Goal: Information Seeking & Learning: Learn about a topic

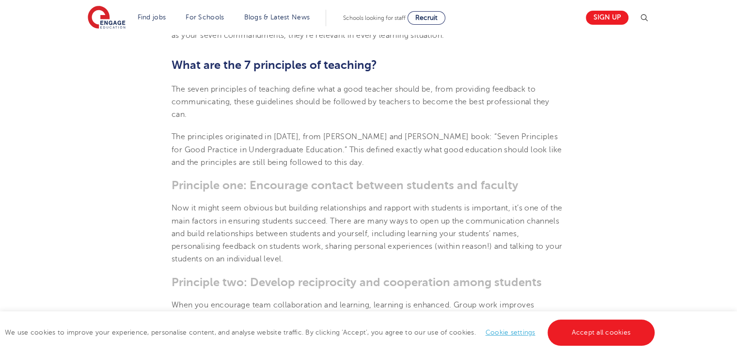
scroll to position [388, 0]
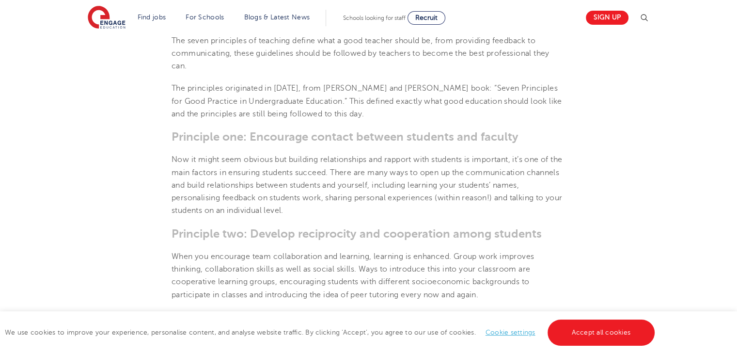
click at [248, 141] on h3 "Principle one: Encourage contact between students and faculty" at bounding box center [369, 137] width 394 height 14
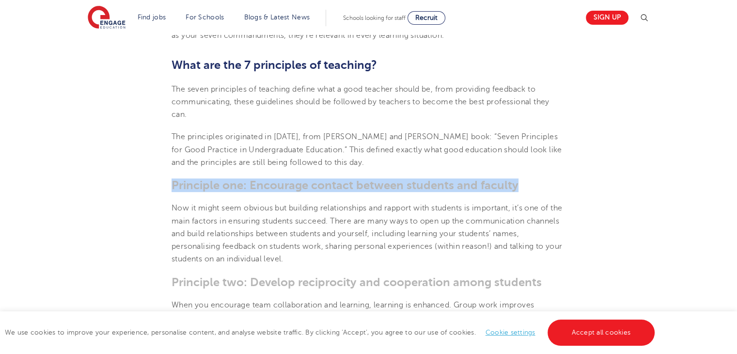
drag, startPoint x: 173, startPoint y: 184, endPoint x: 517, endPoint y: 172, distance: 343.7
copy h3 "Principle one: Encourage contact between students and faculty"
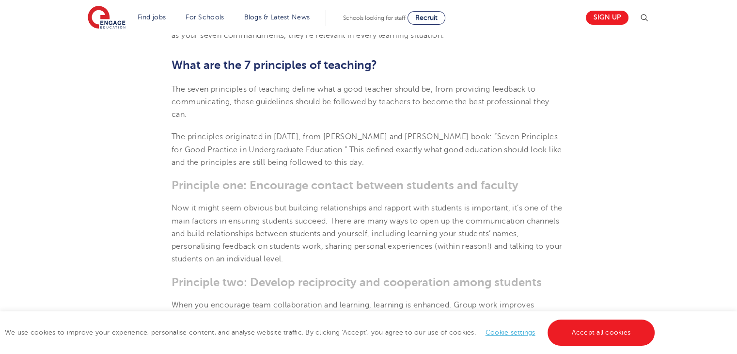
click at [268, 218] on p "Now it might seem obvious but building relationships and rapport with students …" at bounding box center [369, 233] width 394 height 63
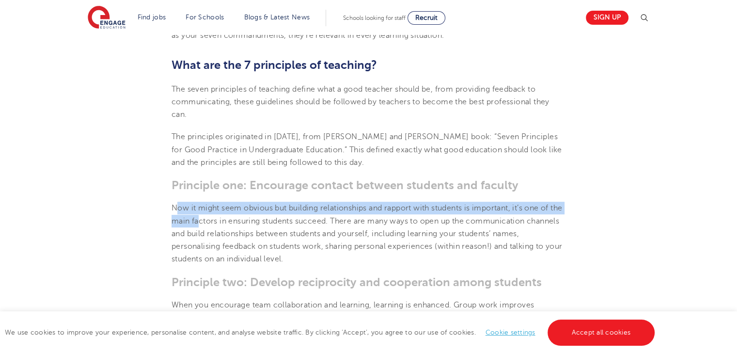
drag, startPoint x: 174, startPoint y: 207, endPoint x: 212, endPoint y: 216, distance: 38.9
click at [212, 216] on p "Now it might seem obvious but building relationships and rapport with students …" at bounding box center [369, 233] width 394 height 63
click at [211, 225] on p "Now it might seem obvious but building relationships and rapport with students …" at bounding box center [369, 233] width 394 height 63
drag, startPoint x: 295, startPoint y: 209, endPoint x: 320, endPoint y: 217, distance: 25.9
click at [320, 217] on p "Now it might seem obvious but building relationships and rapport with students …" at bounding box center [369, 233] width 394 height 63
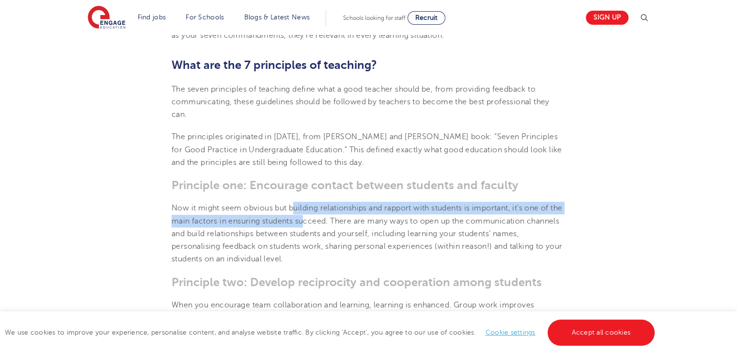
click at [302, 215] on p "Now it might seem obvious but building relationships and rapport with students …" at bounding box center [369, 233] width 394 height 63
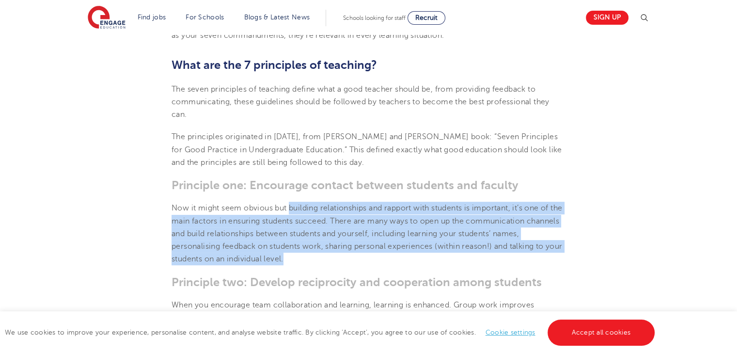
drag, startPoint x: 292, startPoint y: 206, endPoint x: 328, endPoint y: 257, distance: 62.2
click at [328, 257] on p "Now it might seem obvious but building relationships and rapport with students …" at bounding box center [369, 233] width 394 height 63
copy p "building relationships and rapport with students is important, it’s one of the …"
click at [378, 249] on p "Now it might seem obvious but building relationships and rapport with students …" at bounding box center [369, 233] width 394 height 63
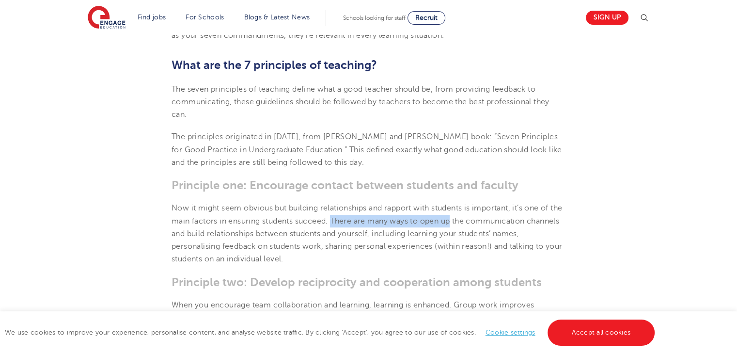
drag, startPoint x: 349, startPoint y: 219, endPoint x: 467, endPoint y: 219, distance: 117.7
click at [467, 219] on p "Now it might seem obvious but building relationships and rapport with students …" at bounding box center [369, 233] width 394 height 63
copy p "There are many ways to open up"
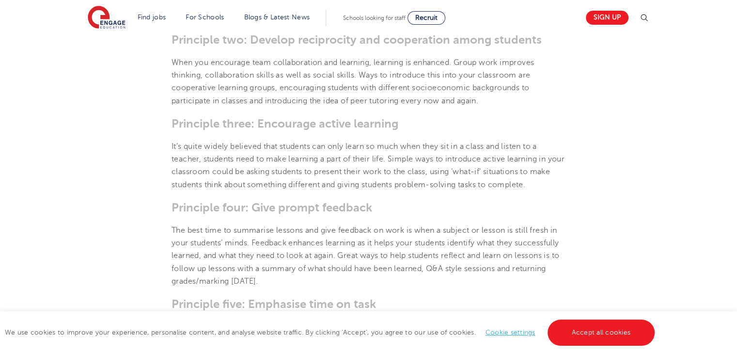
scroll to position [484, 0]
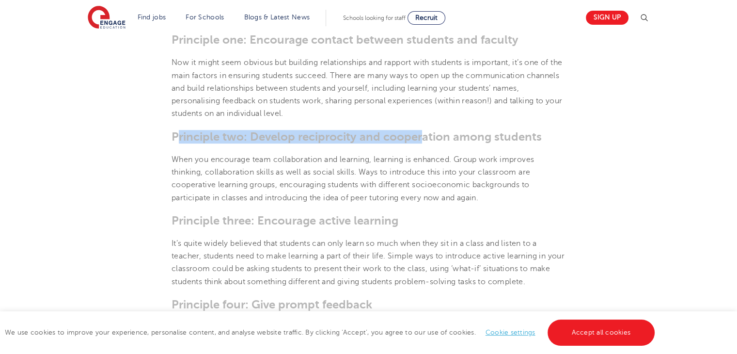
drag, startPoint x: 175, startPoint y: 140, endPoint x: 423, endPoint y: 130, distance: 248.3
click at [423, 130] on h3 "Principle two: Develop reciprocity and cooperation among students" at bounding box center [369, 137] width 394 height 14
click at [248, 133] on h3 "Principle two: Develop reciprocity and cooperation among students" at bounding box center [369, 137] width 394 height 14
drag, startPoint x: 172, startPoint y: 137, endPoint x: 542, endPoint y: 133, distance: 370.7
click at [542, 133] on h3 "Principle two: Develop reciprocity and cooperation among students" at bounding box center [369, 137] width 394 height 14
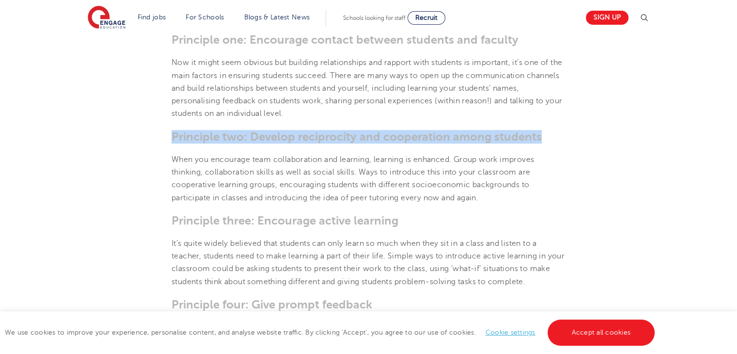
copy h3 "Principle two: Develop reciprocity and cooperation among students"
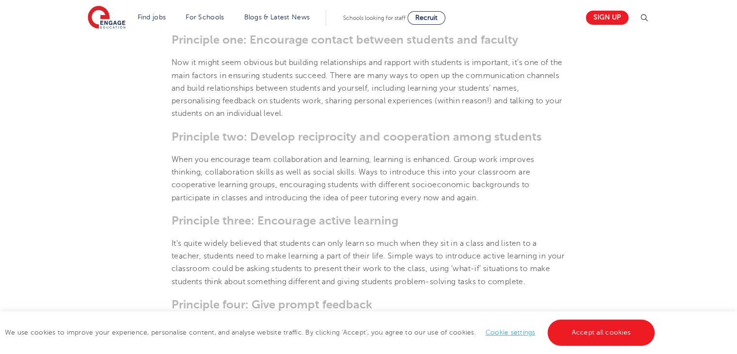
click at [225, 169] on p "When you encourage team collaboration and learning, learning is enhanced. Group…" at bounding box center [369, 178] width 394 height 51
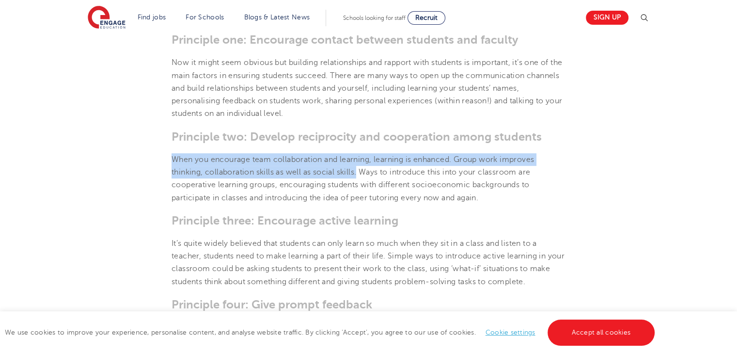
drag, startPoint x: 172, startPoint y: 159, endPoint x: 358, endPoint y: 171, distance: 185.9
click at [358, 171] on p "When you encourage team collaboration and learning, learning is enhanced. Group…" at bounding box center [369, 178] width 394 height 51
copy p "When you encourage team collaboration and learning, learning is enhanced. Group…"
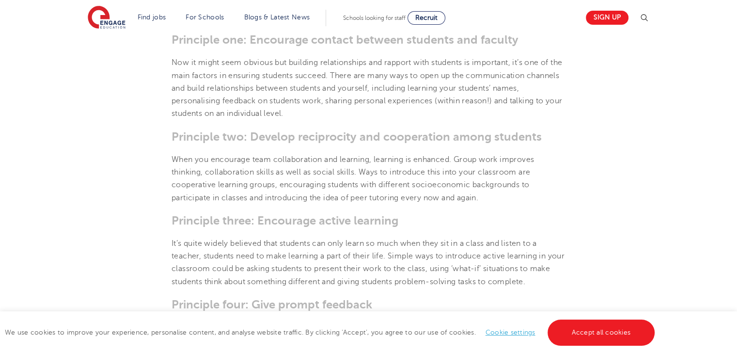
click at [385, 187] on p "When you encourage team collaboration and learning, learning is enhanced. Group…" at bounding box center [369, 178] width 394 height 51
drag, startPoint x: 359, startPoint y: 172, endPoint x: 389, endPoint y: 172, distance: 30.0
click at [389, 172] on p "When you encourage team collaboration and learning, learning is enhanced. Group…" at bounding box center [369, 178] width 394 height 51
copy p "Ways to"
click at [394, 185] on p "When you encourage team collaboration and learning, learning is enhanced. Group…" at bounding box center [369, 178] width 394 height 51
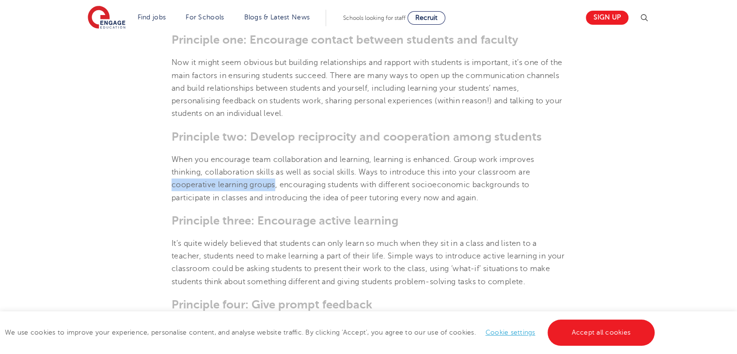
drag, startPoint x: 171, startPoint y: 184, endPoint x: 274, endPoint y: 184, distance: 103.7
click at [274, 184] on section "[DATE] The 7 Principles of Teaching – Engage Education | There are seven princi…" at bounding box center [369, 309] width 588 height 1053
copy p "cooperative learning groups"
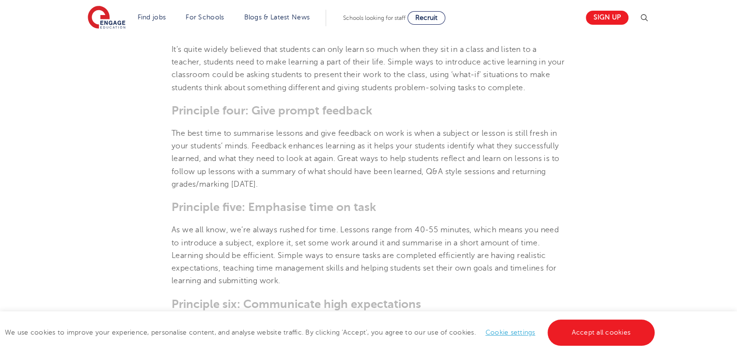
scroll to position [533, 0]
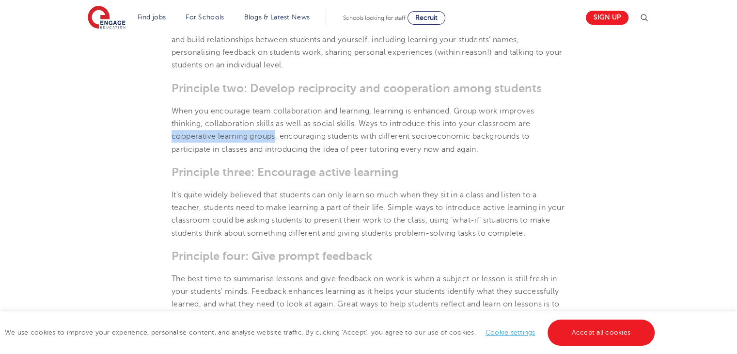
copy p "cooperative learning groups"
click at [279, 142] on p "When you encourage team collaboration and learning, learning is enhanced. Group…" at bounding box center [369, 130] width 394 height 51
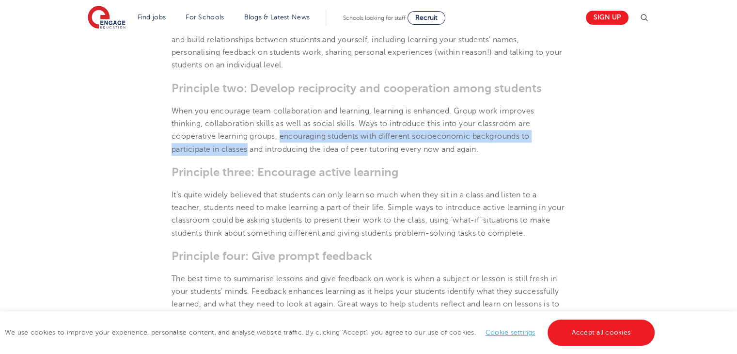
drag, startPoint x: 281, startPoint y: 135, endPoint x: 248, endPoint y: 152, distance: 37.5
click at [248, 152] on p "When you encourage team collaboration and learning, learning is enhanced. Group…" at bounding box center [369, 130] width 394 height 51
copy p "encouraging students with different socioeconomic backgrounds to participate in…"
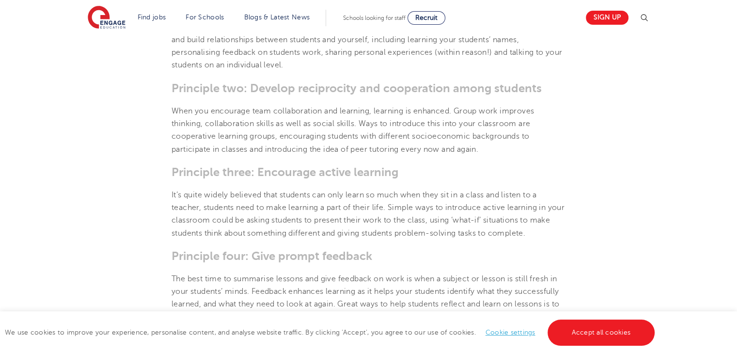
click at [382, 170] on h3 "Principle three: Encourage active learning" at bounding box center [369, 172] width 394 height 14
drag, startPoint x: 267, startPoint y: 149, endPoint x: 401, endPoint y: 152, distance: 134.2
click at [401, 152] on p "When you encourage team collaboration and learning, learning is enhanced. Group…" at bounding box center [369, 130] width 394 height 51
click at [328, 157] on section "[DATE] The 7 Principles of Teaching – Engage Education | There are seven princi…" at bounding box center [369, 260] width 588 height 1053
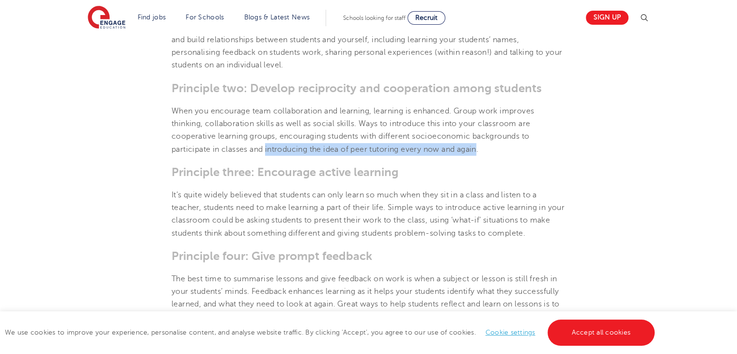
drag, startPoint x: 266, startPoint y: 151, endPoint x: 482, endPoint y: 147, distance: 215.2
click at [482, 147] on p "When you encourage team collaboration and learning, learning is enhanced. Group…" at bounding box center [369, 130] width 394 height 51
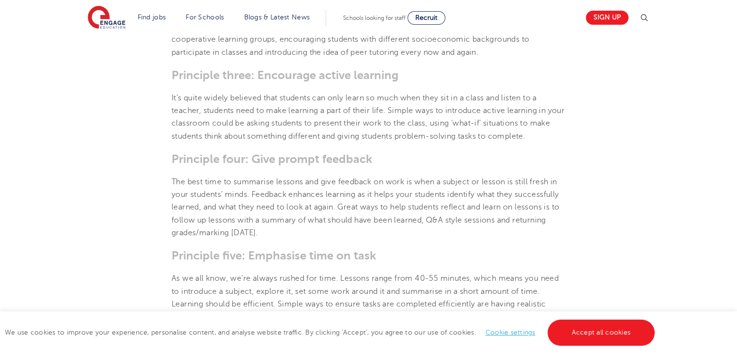
click at [241, 105] on p "It’s quite widely believed that students can only learn so much when they sit i…" at bounding box center [369, 117] width 394 height 51
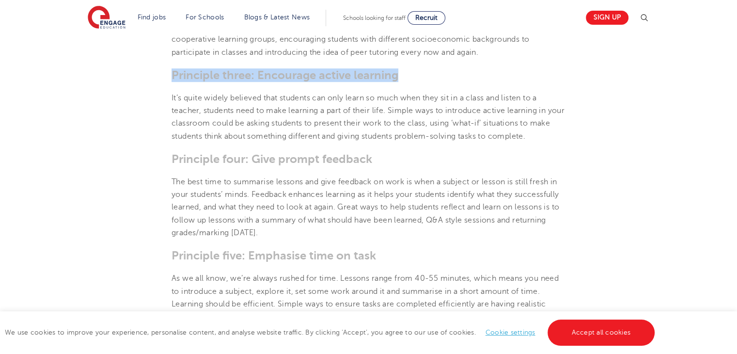
drag, startPoint x: 172, startPoint y: 78, endPoint x: 407, endPoint y: 78, distance: 235.5
click at [407, 78] on h3 "Principle three: Encourage active learning" at bounding box center [369, 75] width 394 height 14
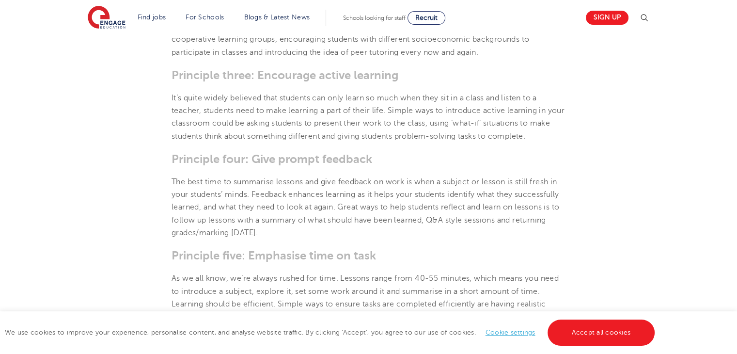
click at [275, 219] on p "The best time to summarise lessons and give feedback on work is when a subject …" at bounding box center [369, 206] width 394 height 63
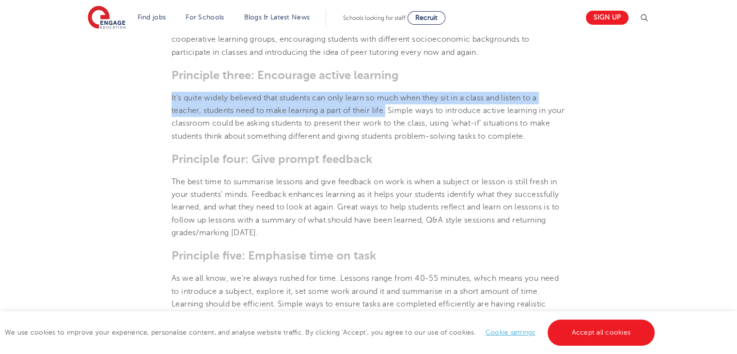
drag, startPoint x: 172, startPoint y: 97, endPoint x: 388, endPoint y: 111, distance: 216.0
click at [388, 111] on p "It’s quite widely believed that students can only learn so much when they sit i…" at bounding box center [369, 117] width 394 height 51
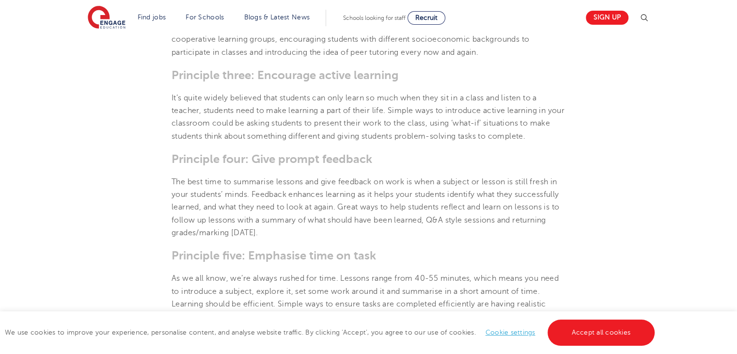
click at [406, 126] on p "It’s quite widely believed that students can only learn so much when they sit i…" at bounding box center [369, 117] width 394 height 51
drag, startPoint x: 266, startPoint y: 123, endPoint x: 446, endPoint y: 121, distance: 179.8
click at [446, 121] on p "It’s quite widely believed that students can only learn so much when they sit i…" at bounding box center [369, 117] width 394 height 51
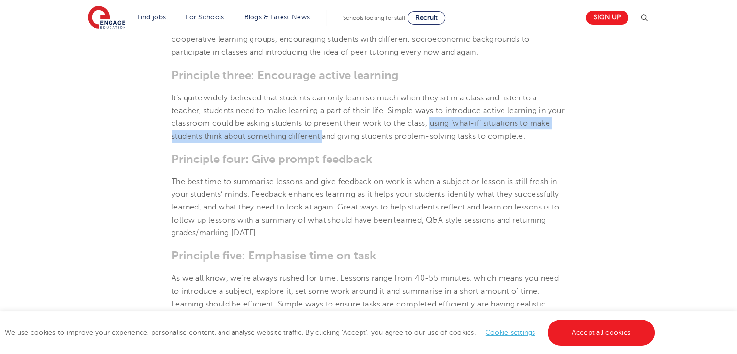
drag, startPoint x: 452, startPoint y: 125, endPoint x: 347, endPoint y: 138, distance: 105.5
click at [347, 138] on p "It’s quite widely believed that students can only learn so much when they sit i…" at bounding box center [369, 117] width 394 height 51
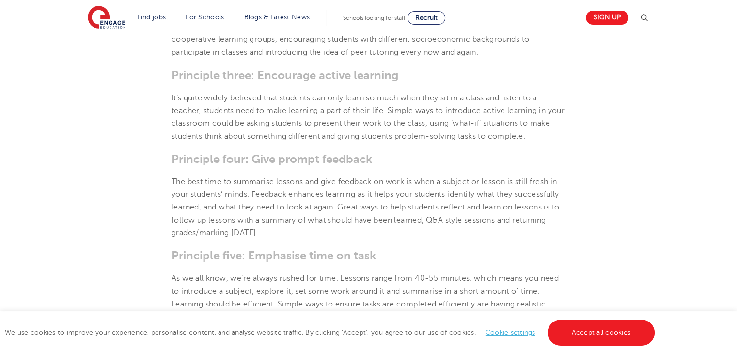
click at [415, 150] on section "[DATE] The 7 Principles of Teaching – Engage Education | There are seven princi…" at bounding box center [369, 164] width 588 height 1053
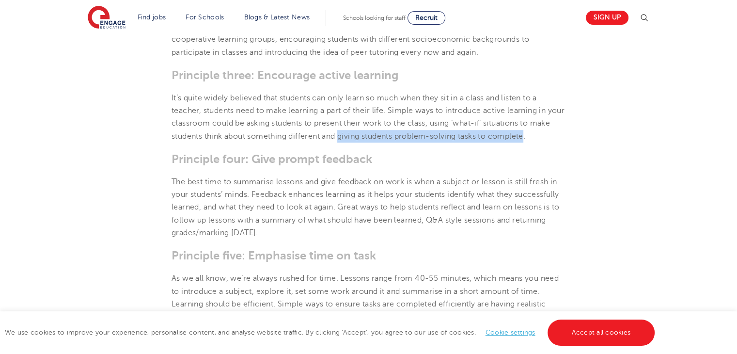
drag, startPoint x: 365, startPoint y: 135, endPoint x: 552, endPoint y: 137, distance: 186.5
click at [552, 137] on p "It’s quite widely believed that students can only learn so much when they sit i…" at bounding box center [369, 117] width 394 height 51
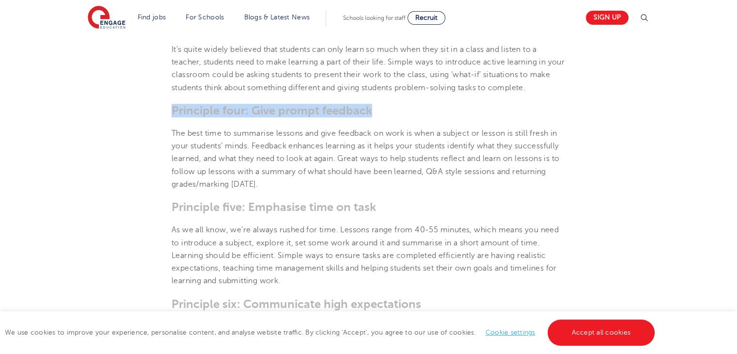
drag, startPoint x: 172, startPoint y: 110, endPoint x: 374, endPoint y: 107, distance: 201.6
click at [374, 107] on h3 "Principle four: Give prompt feedback" at bounding box center [369, 111] width 394 height 14
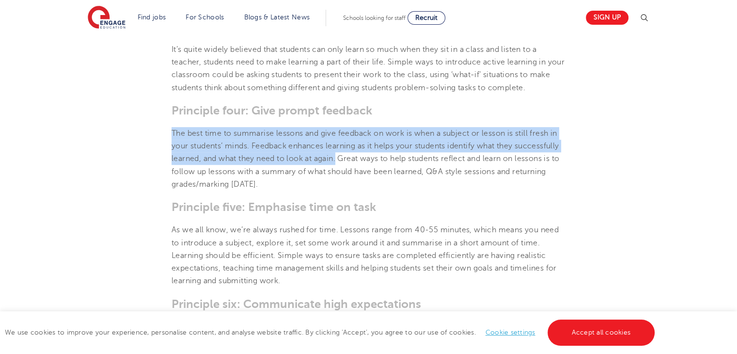
drag, startPoint x: 172, startPoint y: 130, endPoint x: 386, endPoint y: 157, distance: 214.9
click at [386, 157] on p "The best time to summarise lessons and give feedback on work is when a subject …" at bounding box center [369, 158] width 394 height 63
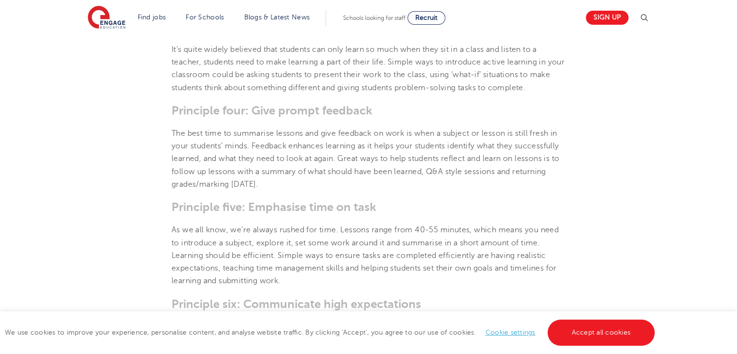
click at [426, 211] on h3 "Principle five: Emphasise time on task" at bounding box center [369, 207] width 394 height 14
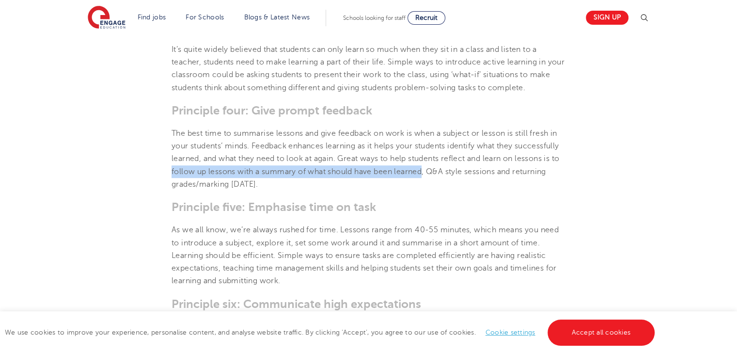
drag, startPoint x: 218, startPoint y: 173, endPoint x: 470, endPoint y: 173, distance: 251.9
click at [470, 173] on p "The best time to summarise lessons and give feedback on work is when a subject …" at bounding box center [369, 158] width 394 height 63
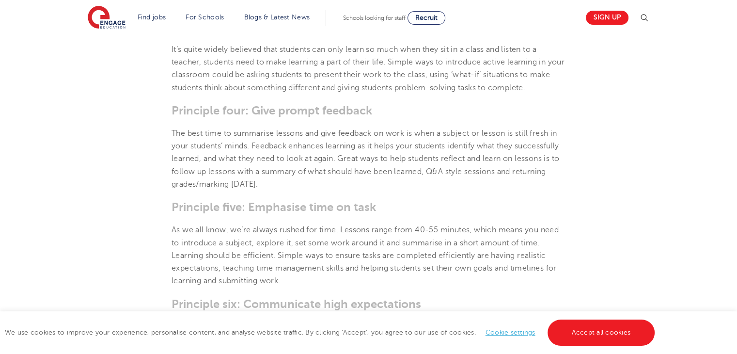
click at [500, 170] on p "The best time to summarise lessons and give feedback on work is when a subject …" at bounding box center [369, 158] width 394 height 63
drag, startPoint x: 477, startPoint y: 170, endPoint x: 545, endPoint y: 167, distance: 67.9
click at [545, 167] on p "The best time to summarise lessons and give feedback on work is when a subject …" at bounding box center [369, 158] width 394 height 63
click at [180, 182] on p "The best time to summarise lessons and give feedback on work is when a subject …" at bounding box center [369, 158] width 394 height 63
click at [176, 184] on p "The best time to summarise lessons and give feedback on work is when a subject …" at bounding box center [369, 158] width 394 height 63
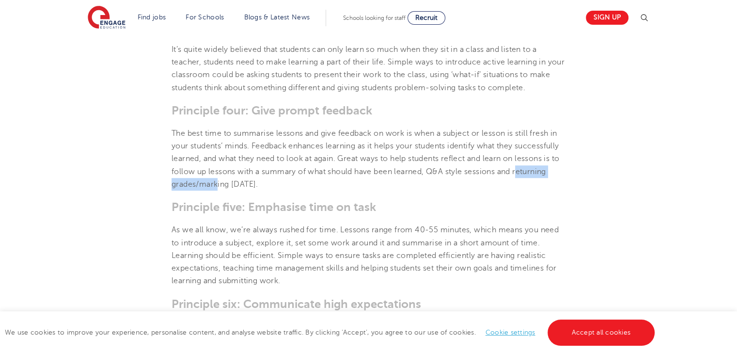
drag, startPoint x: 173, startPoint y: 185, endPoint x: 253, endPoint y: 185, distance: 79.9
click at [253, 185] on p "The best time to summarise lessons and give feedback on work is when a subject …" at bounding box center [369, 158] width 394 height 63
click at [171, 185] on section "[DATE] The 7 Principles of Teaching – Engage Education | There are seven princi…" at bounding box center [369, 115] width 588 height 1053
drag, startPoint x: 172, startPoint y: 185, endPoint x: 329, endPoint y: 186, distance: 157.0
click at [329, 186] on p "The best time to summarise lessons and give feedback on work is when a subject …" at bounding box center [369, 158] width 394 height 63
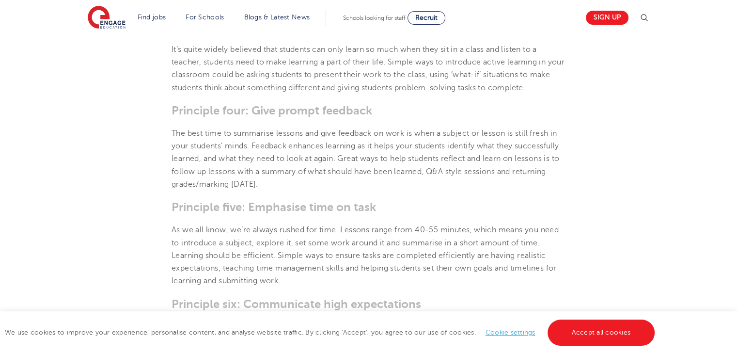
click at [340, 211] on h3 "Principle five: Emphasise time on task" at bounding box center [369, 207] width 394 height 14
drag, startPoint x: 374, startPoint y: 209, endPoint x: 172, endPoint y: 227, distance: 202.8
click at [172, 230] on section "[DATE] The 7 Principles of Teaching – Engage Education | There are seven princi…" at bounding box center [369, 115] width 588 height 1053
click at [175, 211] on h3 "Principle five: Emphasise time on task" at bounding box center [369, 207] width 394 height 14
drag, startPoint x: 172, startPoint y: 207, endPoint x: 380, endPoint y: 211, distance: 207.4
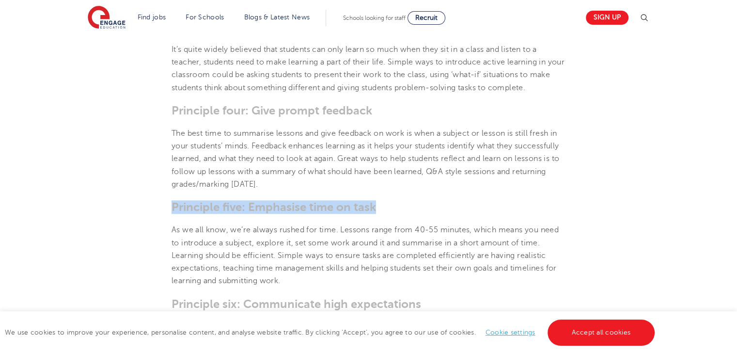
click at [380, 211] on h3 "Principle five: Emphasise time on task" at bounding box center [369, 207] width 394 height 14
click at [271, 248] on p "As we all know, we’re always rushed for time. Lessons range from 40-55 minutes,…" at bounding box center [369, 254] width 394 height 63
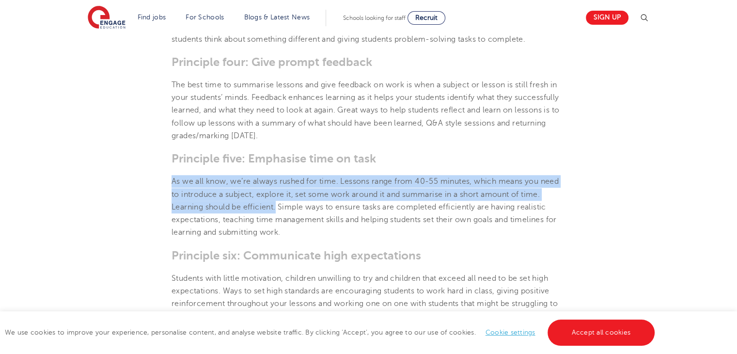
drag, startPoint x: 171, startPoint y: 181, endPoint x: 278, endPoint y: 207, distance: 110.1
click at [278, 207] on section "[DATE] The 7 Principles of Teaching – Engage Education | There are seven princi…" at bounding box center [369, 67] width 588 height 1053
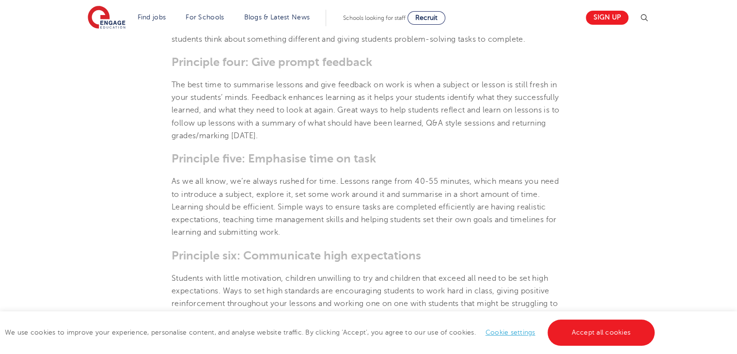
click at [412, 218] on p "As we all know, we’re always rushed for time. Lessons range from 40-55 minutes,…" at bounding box center [369, 206] width 394 height 63
drag, startPoint x: 494, startPoint y: 206, endPoint x: 217, endPoint y: 221, distance: 277.1
click at [217, 221] on p "As we all know, we’re always rushed for time. Lessons range from 40-55 minutes,…" at bounding box center [369, 206] width 394 height 63
click at [341, 210] on p "As we all know, we’re always rushed for time. Lessons range from 40-55 minutes,…" at bounding box center [369, 206] width 394 height 63
drag, startPoint x: 308, startPoint y: 208, endPoint x: 476, endPoint y: 204, distance: 167.7
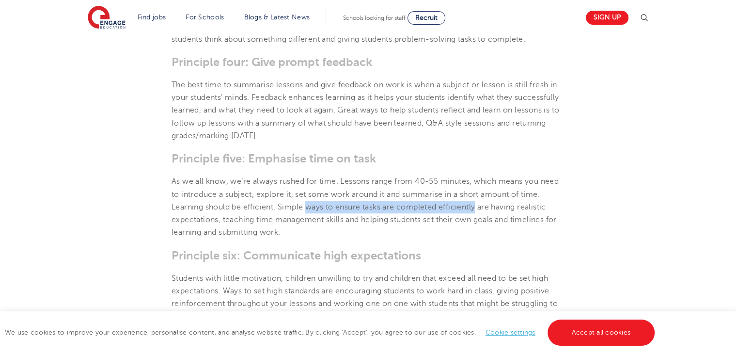
click at [476, 204] on p "As we all know, we’re always rushed for time. Lessons range from 40-55 minutes,…" at bounding box center [369, 206] width 394 height 63
click at [465, 241] on section "[DATE] The 7 Principles of Teaching – Engage Education | There are seven princi…" at bounding box center [369, 67] width 588 height 1053
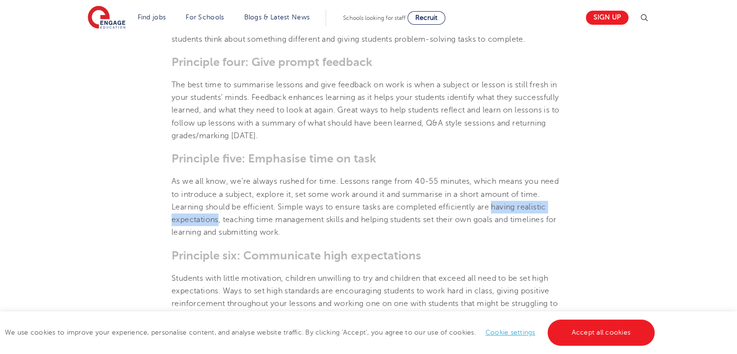
drag, startPoint x: 493, startPoint y: 206, endPoint x: 219, endPoint y: 223, distance: 275.2
click at [219, 224] on p "As we all know, we’re always rushed for time. Lessons range from 40-55 minutes,…" at bounding box center [369, 206] width 394 height 63
click at [348, 235] on p "As we all know, we’re always rushed for time. Lessons range from 40-55 minutes,…" at bounding box center [369, 206] width 394 height 63
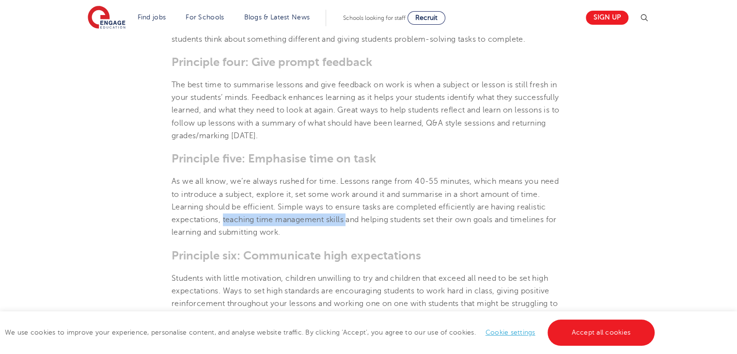
drag, startPoint x: 224, startPoint y: 221, endPoint x: 347, endPoint y: 223, distance: 123.1
click at [347, 223] on p "As we all know, we’re always rushed for time. Lessons range from 40-55 minutes,…" at bounding box center [369, 206] width 394 height 63
click at [374, 225] on p "As we all know, we’re always rushed for time. Lessons range from 40-55 minutes,…" at bounding box center [369, 206] width 394 height 63
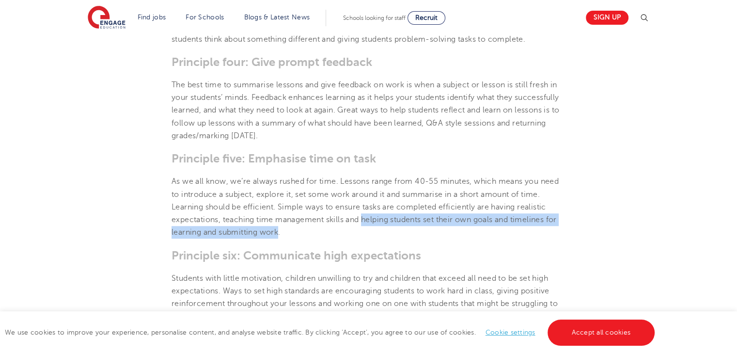
drag, startPoint x: 364, startPoint y: 218, endPoint x: 280, endPoint y: 235, distance: 86.1
click at [280, 235] on p "As we all know, we’re always rushed for time. Lessons range from 40-55 minutes,…" at bounding box center [369, 206] width 394 height 63
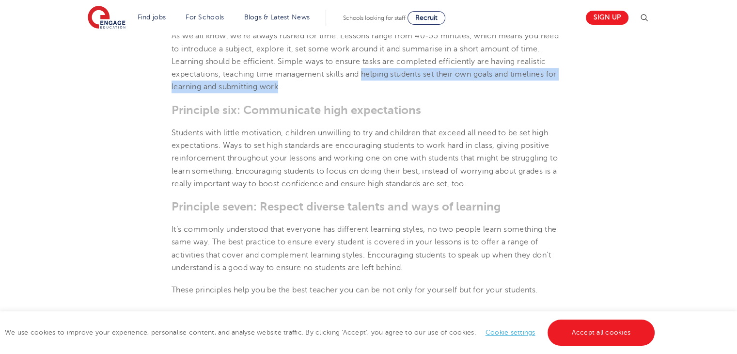
scroll to position [921, 0]
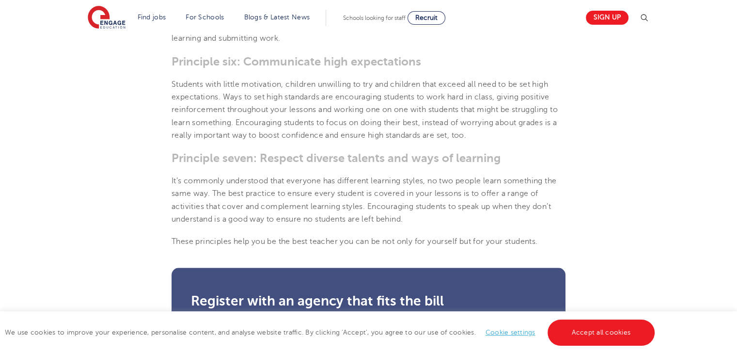
click at [180, 66] on h3 "Principle six: Communicate high expectations" at bounding box center [369, 62] width 394 height 14
drag, startPoint x: 172, startPoint y: 62, endPoint x: 418, endPoint y: 60, distance: 246.1
click at [418, 60] on h3 "Principle six: Communicate high expectations" at bounding box center [369, 62] width 394 height 14
click at [198, 99] on p "Students with little motivation, children unwilling to try and children that ex…" at bounding box center [369, 109] width 394 height 63
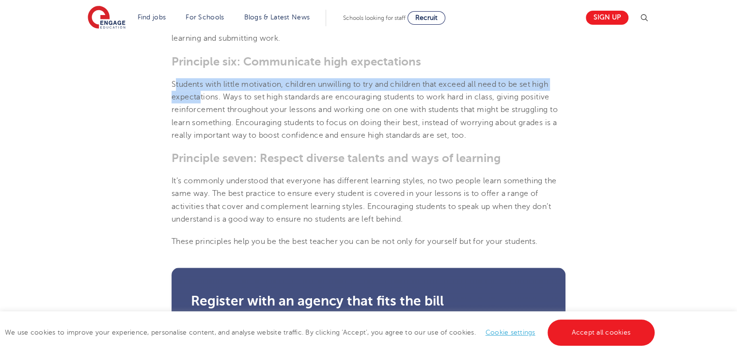
drag, startPoint x: 174, startPoint y: 82, endPoint x: 202, endPoint y: 94, distance: 30.2
click at [202, 94] on p "Students with little motivation, children unwilling to try and children that ex…" at bounding box center [369, 109] width 394 height 63
click at [198, 103] on p "Students with little motivation, children unwilling to try and children that ex…" at bounding box center [369, 109] width 394 height 63
drag, startPoint x: 171, startPoint y: 82, endPoint x: 222, endPoint y: 97, distance: 54.1
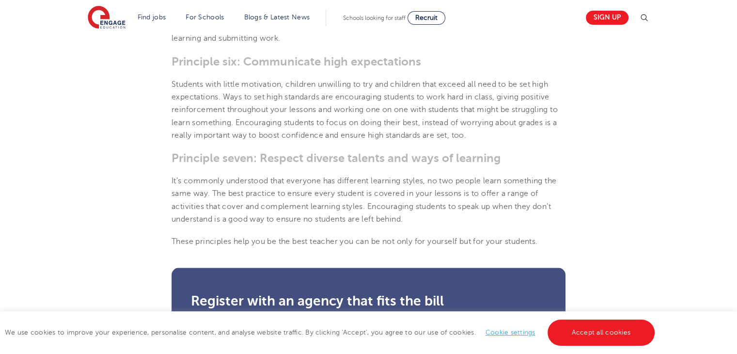
click at [311, 134] on p "Students with little motivation, children unwilling to try and children that ex…" at bounding box center [369, 109] width 394 height 63
drag, startPoint x: 339, startPoint y: 97, endPoint x: 498, endPoint y: 95, distance: 158.9
click at [498, 95] on p "Students with little motivation, children unwilling to try and children that ex…" at bounding box center [369, 109] width 394 height 63
click at [281, 131] on p "Students with little motivation, children unwilling to try and children that ex…" at bounding box center [369, 109] width 394 height 63
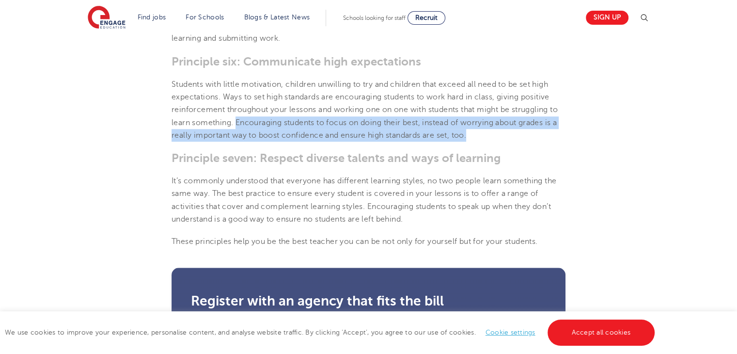
drag, startPoint x: 236, startPoint y: 121, endPoint x: 470, endPoint y: 134, distance: 233.9
click at [470, 134] on p "Students with little motivation, children unwilling to try and children that ex…" at bounding box center [369, 109] width 394 height 63
click at [326, 133] on p "Students with little motivation, children unwilling to try and children that ex…" at bounding box center [369, 109] width 394 height 63
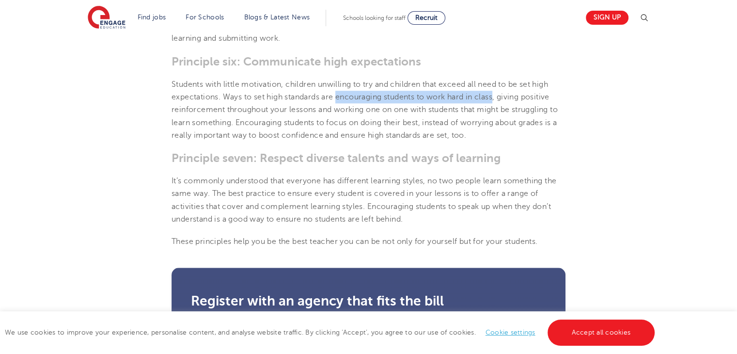
drag, startPoint x: 340, startPoint y: 98, endPoint x: 498, endPoint y: 95, distance: 158.5
click at [498, 95] on p "Students with little motivation, children unwilling to try and children that ex…" at bounding box center [369, 109] width 394 height 63
click at [508, 105] on p "Students with little motivation, children unwilling to try and children that ex…" at bounding box center [369, 109] width 394 height 63
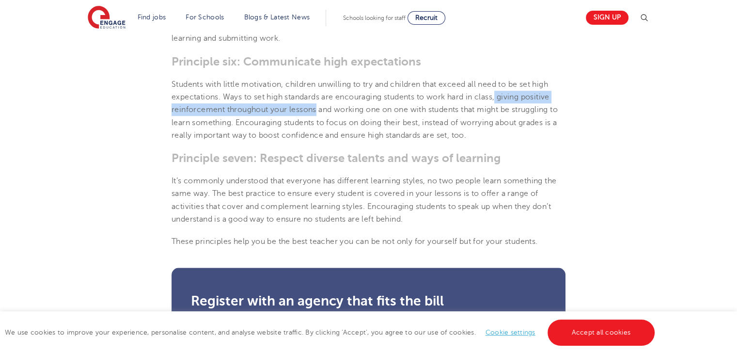
drag, startPoint x: 506, startPoint y: 100, endPoint x: 316, endPoint y: 111, distance: 190.7
click at [316, 111] on p "Students with little motivation, children unwilling to try and children that ex…" at bounding box center [369, 109] width 394 height 63
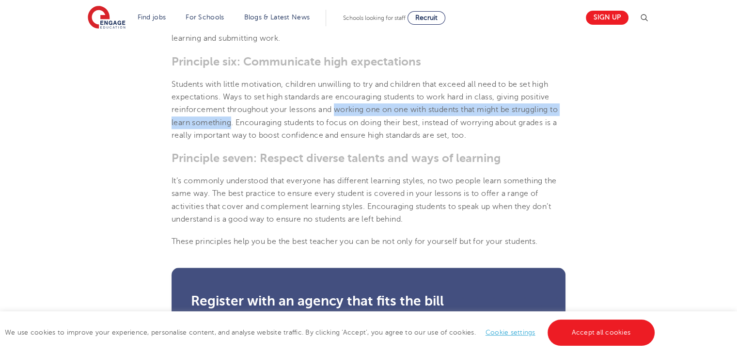
drag, startPoint x: 336, startPoint y: 109, endPoint x: 232, endPoint y: 128, distance: 106.0
click at [232, 128] on p "Students with little motivation, children unwilling to try and children that ex…" at bounding box center [369, 109] width 394 height 63
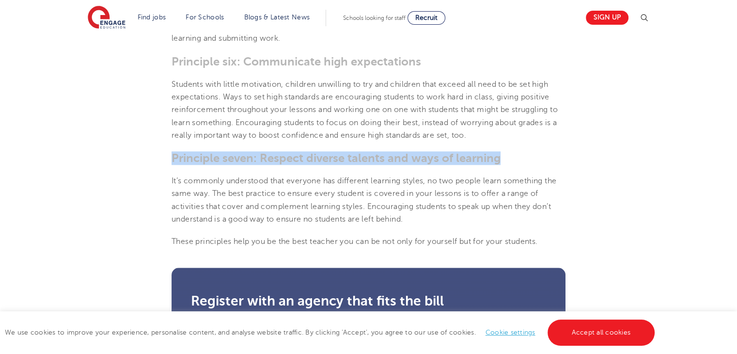
drag, startPoint x: 172, startPoint y: 159, endPoint x: 499, endPoint y: 160, distance: 327.5
click at [499, 161] on h3 "Principle seven: Respect diverse talents and ways of learning" at bounding box center [369, 158] width 394 height 14
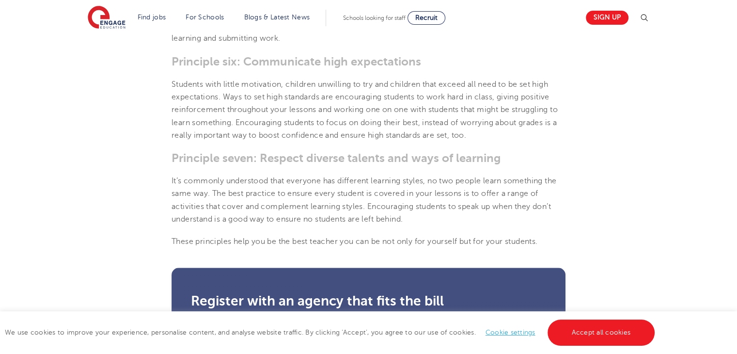
click at [210, 212] on p "It’s commonly understood that everyone has different learning styles, no two pe…" at bounding box center [369, 199] width 394 height 51
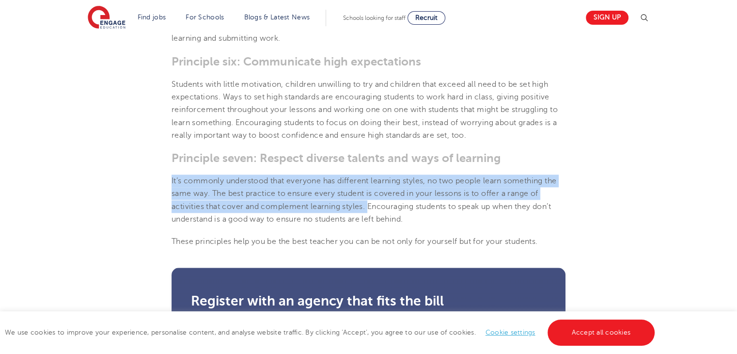
drag, startPoint x: 170, startPoint y: 181, endPoint x: 368, endPoint y: 207, distance: 199.9
click at [273, 202] on p "It’s commonly understood that everyone has different learning styles, no two pe…" at bounding box center [369, 199] width 394 height 51
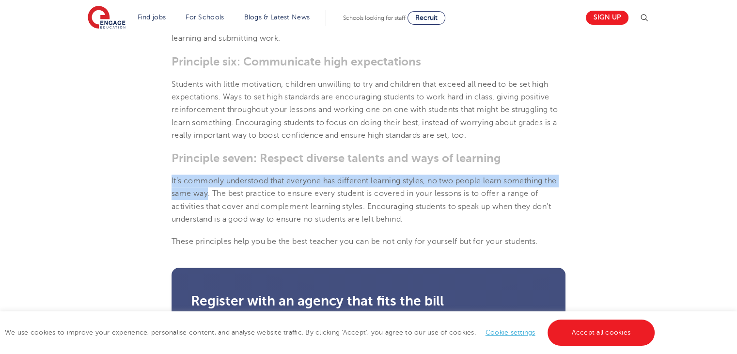
drag, startPoint x: 171, startPoint y: 181, endPoint x: 208, endPoint y: 193, distance: 39.7
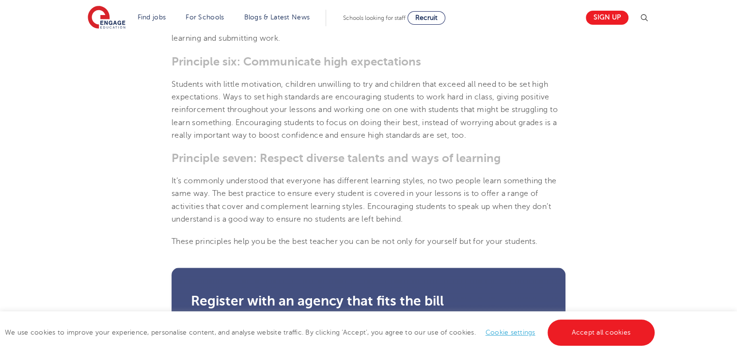
click at [360, 207] on p "It’s commonly understood that everyone has different learning styles, no two pe…" at bounding box center [369, 199] width 394 height 51
drag, startPoint x: 290, startPoint y: 194, endPoint x: 462, endPoint y: 192, distance: 172.5
click at [462, 192] on p "It’s commonly understood that everyone has different learning styles, no two pe…" at bounding box center [369, 199] width 394 height 51
click at [500, 197] on p "It’s commonly understood that everyone has different learning styles, no two pe…" at bounding box center [369, 199] width 394 height 51
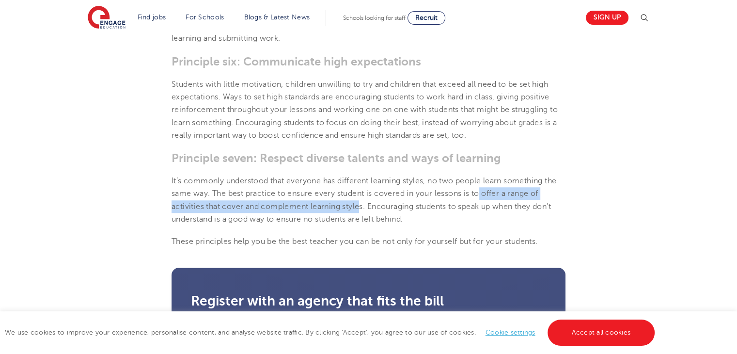
drag, startPoint x: 483, startPoint y: 195, endPoint x: 360, endPoint y: 208, distance: 122.8
click at [360, 208] on p "It’s commonly understood that everyone has different learning styles, no two pe…" at bounding box center [369, 199] width 394 height 51
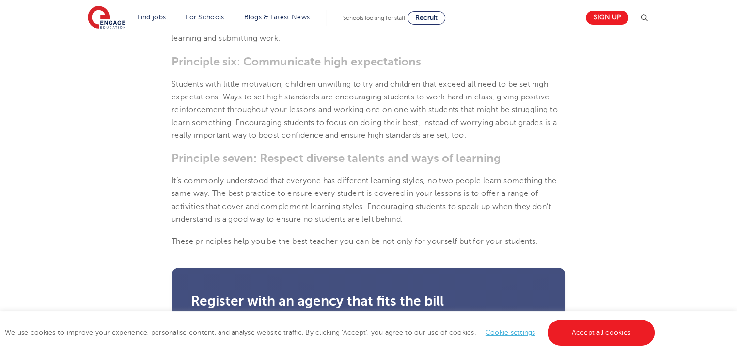
click at [440, 218] on p "It’s commonly understood that everyone has different learning styles, no two pe…" at bounding box center [369, 199] width 394 height 51
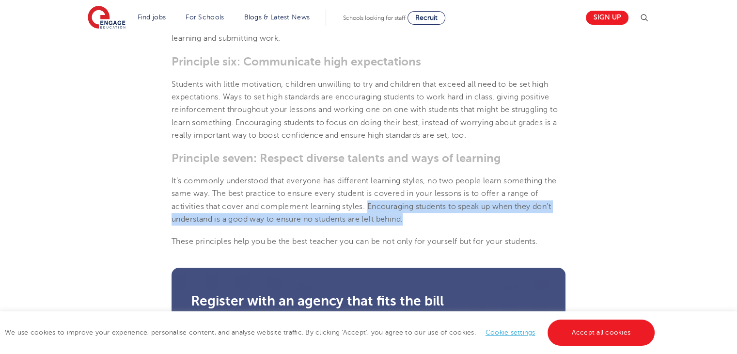
drag, startPoint x: 370, startPoint y: 208, endPoint x: 411, endPoint y: 219, distance: 42.3
click at [411, 219] on p "It’s commonly understood that everyone has different learning styles, no two pe…" at bounding box center [369, 199] width 394 height 51
